Goal: Check status: Check status

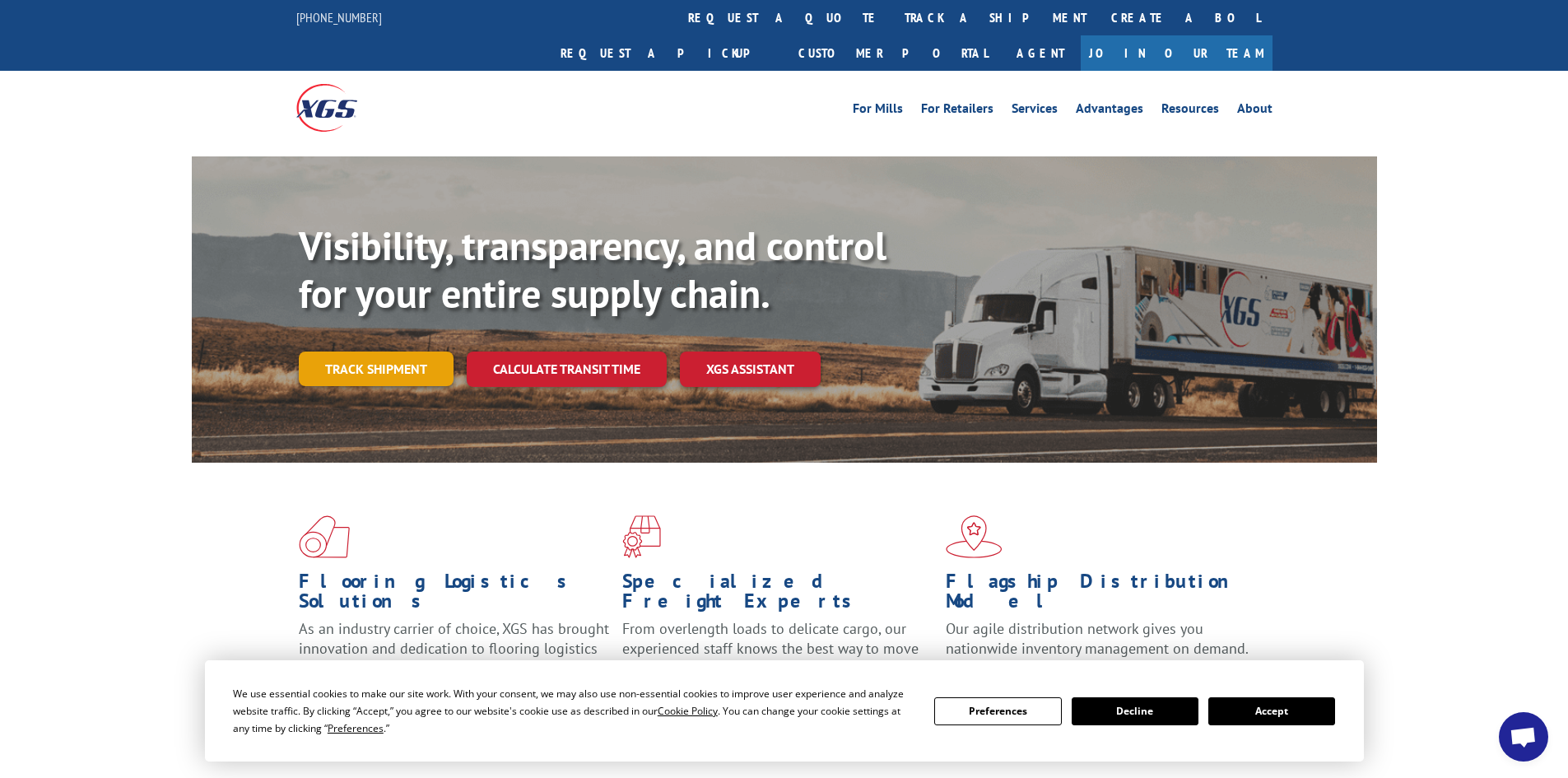
click at [397, 352] on link "Track shipment" at bounding box center [376, 369] width 155 height 34
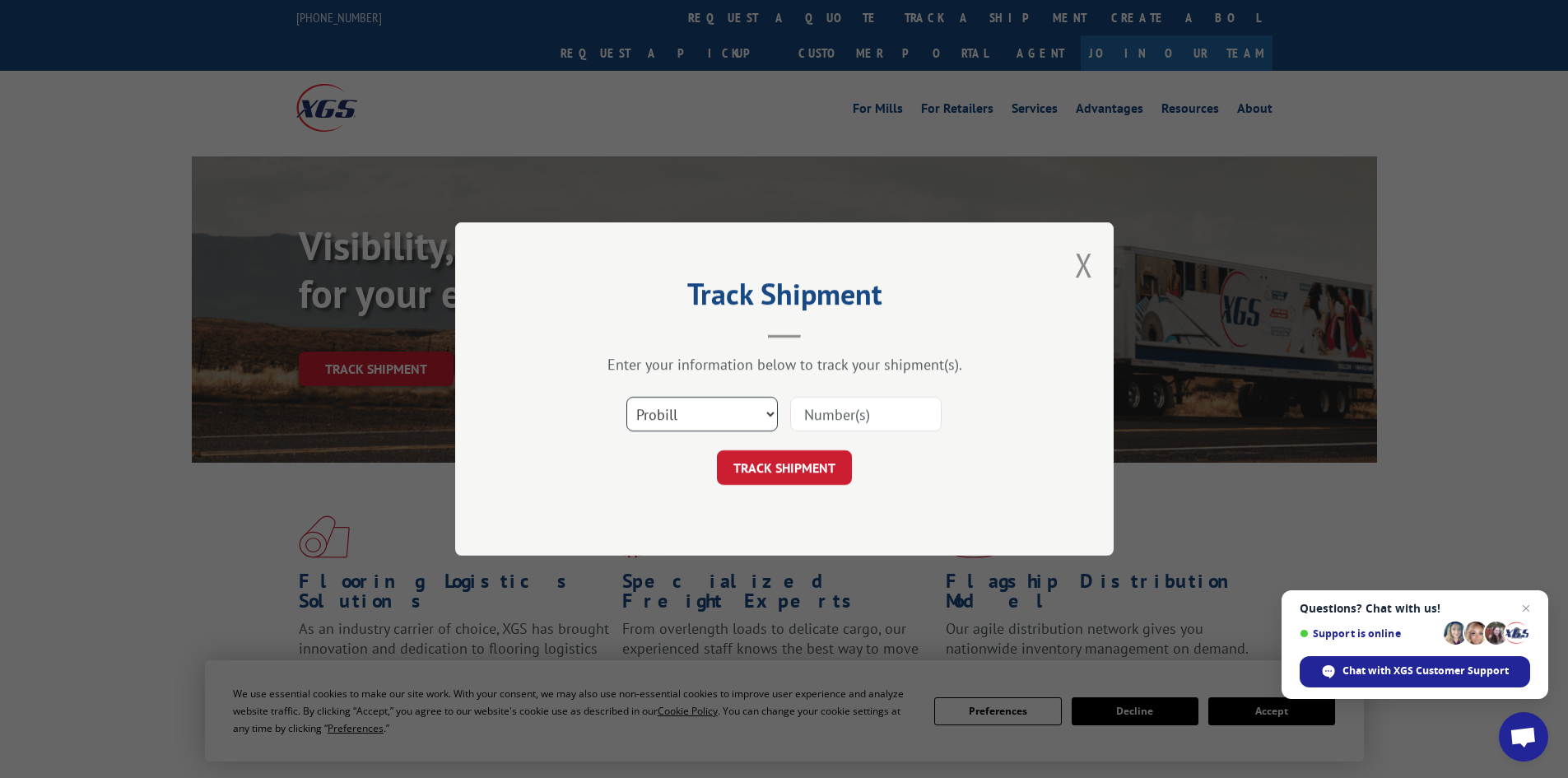
click at [743, 408] on select "Select category... Probill BOL PO" at bounding box center [702, 414] width 151 height 34
select select "bol"
click at [626, 397] on select "Select category... Probill BOL PO" at bounding box center [702, 414] width 151 height 34
click at [862, 408] on input at bounding box center [866, 414] width 151 height 34
paste input "7085191"
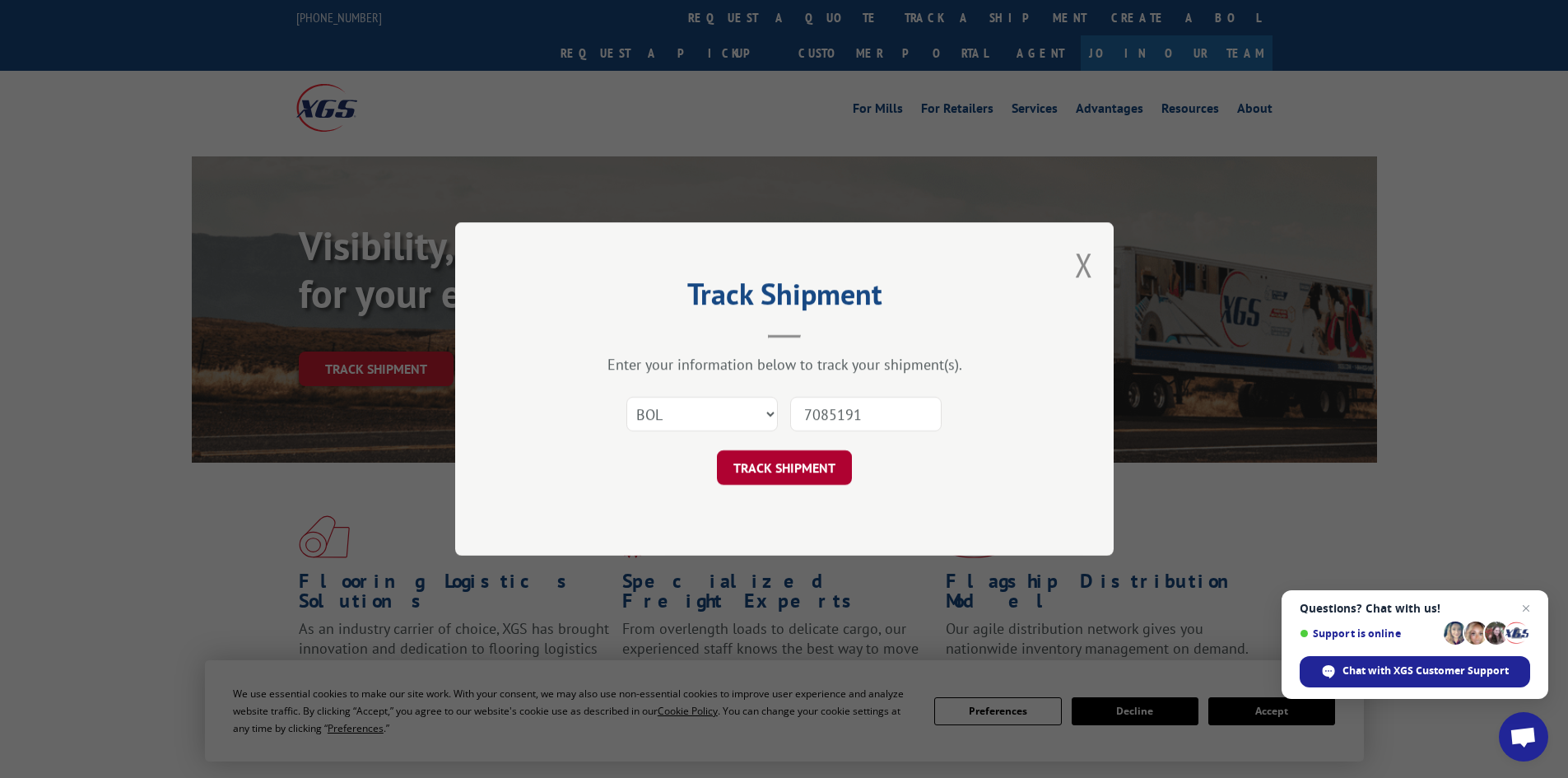
type input "7085191"
click at [808, 467] on button "TRACK SHIPMENT" at bounding box center [784, 468] width 135 height 34
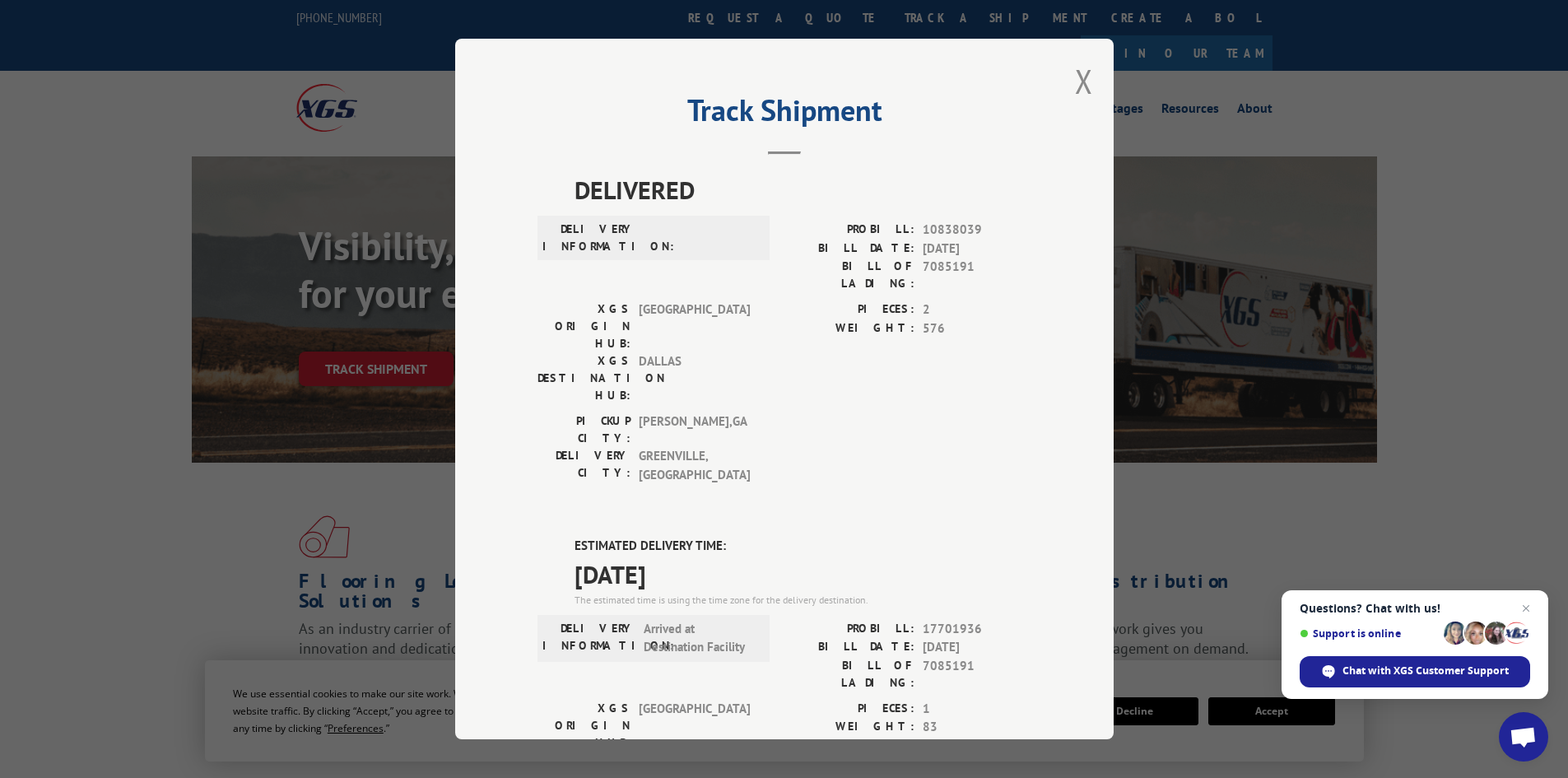
click at [1253, 493] on div "Track Shipment DELIVERED DELIVERY INFORMATION: PROBILL: 10838039 BILL DATE: [DA…" at bounding box center [784, 389] width 1568 height 778
click at [1075, 83] on button "Close modal" at bounding box center [1083, 81] width 18 height 44
